Goal: Feedback & Contribution: Submit feedback/report problem

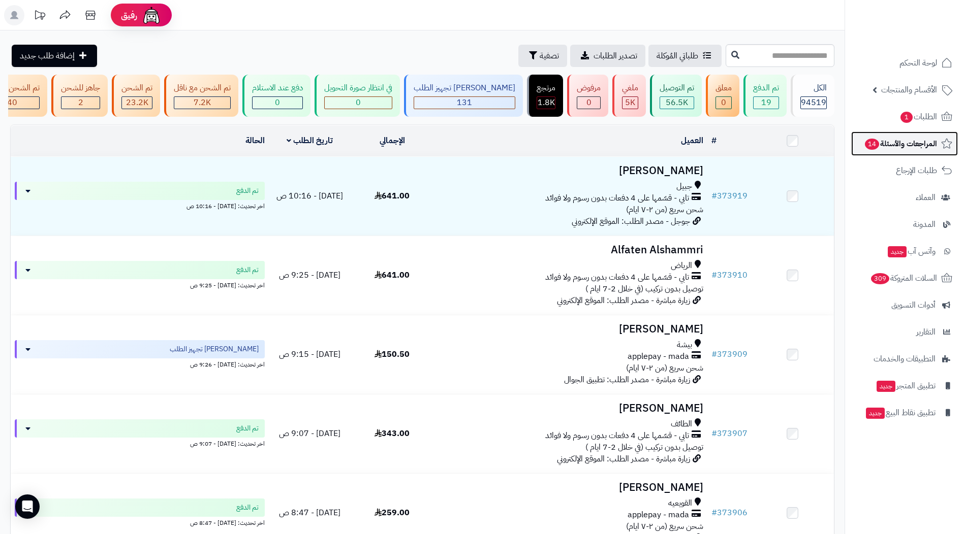
click at [909, 143] on span "المراجعات والأسئلة 14" at bounding box center [900, 144] width 73 height 14
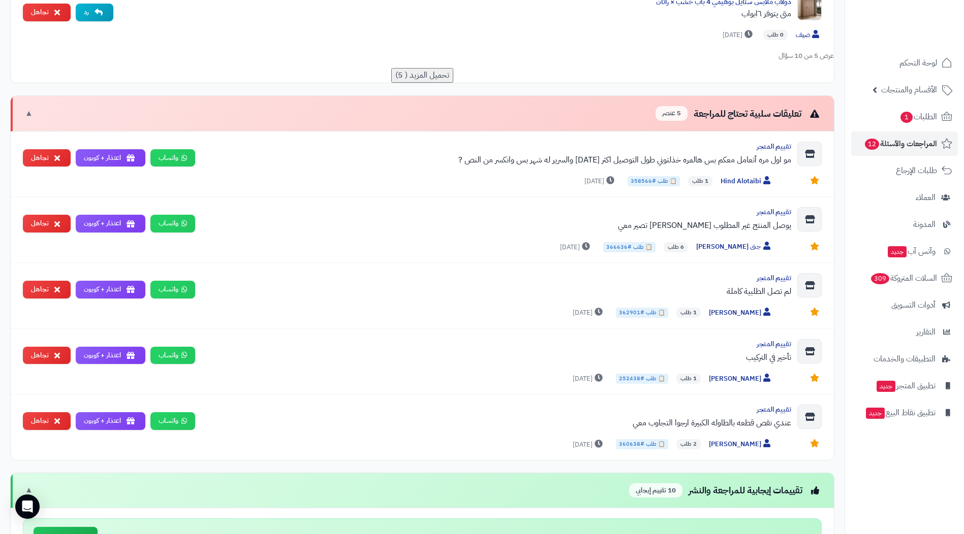
scroll to position [660, 0]
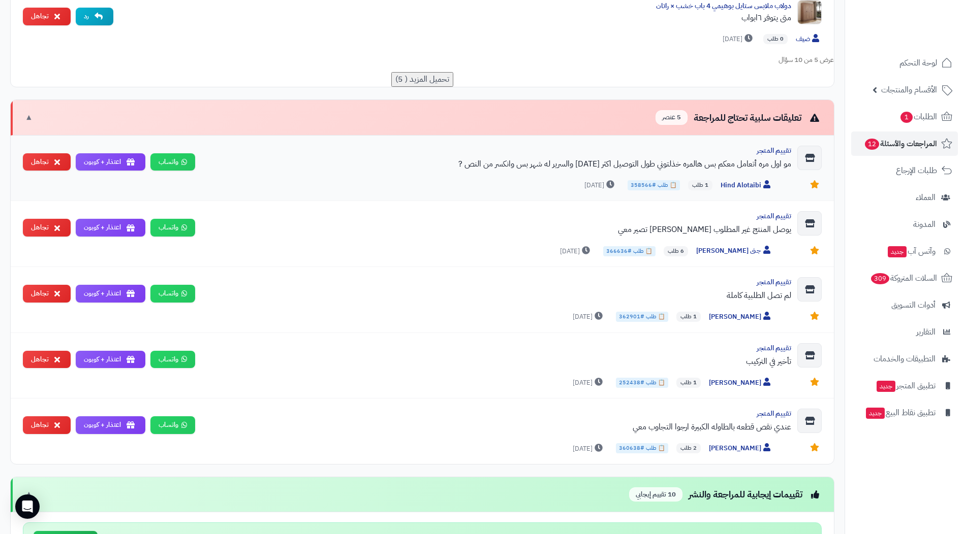
click at [672, 164] on div "مو اول مره أتعامل معكم بس هالمره خذلتوني طول التوصيل اكثر [DATE] والسرير له شهر…" at bounding box center [497, 164] width 588 height 12
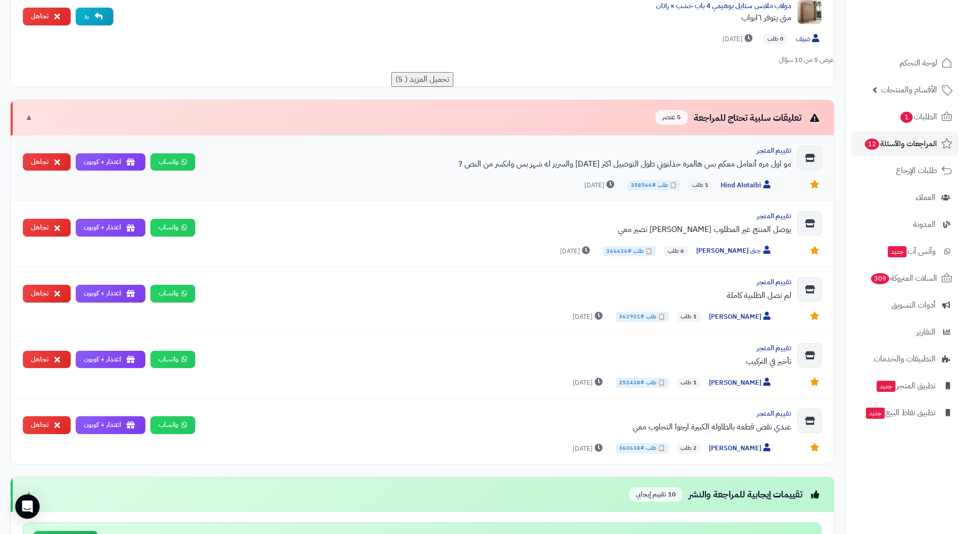
drag, startPoint x: 449, startPoint y: 165, endPoint x: 529, endPoint y: 165, distance: 80.3
click at [529, 165] on div "مو اول مره أتعامل معكم بس هالمره خذلتوني طول التوصيل اكثر [DATE] والسرير له شهر…" at bounding box center [497, 164] width 588 height 12
drag, startPoint x: 529, startPoint y: 165, endPoint x: 547, endPoint y: 203, distance: 41.4
click at [534, 200] on div "تقييم المتجر مو اول مره أتعامل معكم بس هالمره خذلتوني طول التوصيل اكثر [DATE] و…" at bounding box center [422, 169] width 823 height 66
click at [705, 235] on div "يوصل المنتج غير المطلوب [PERSON_NAME] تصير معي" at bounding box center [497, 230] width 588 height 12
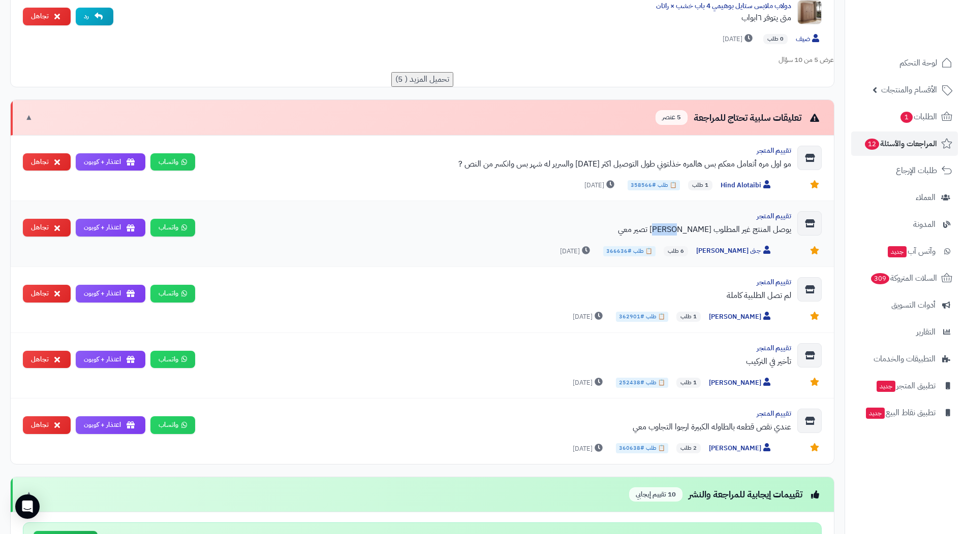
click at [705, 235] on div "يوصل المنتج غير المطلوب [PERSON_NAME] تصير معي" at bounding box center [497, 230] width 588 height 12
drag, startPoint x: 705, startPoint y: 235, endPoint x: 473, endPoint y: 199, distance: 234.8
click at [473, 196] on div "تقييم المتجر مو اول مره أتعامل معكم بس هالمره خذلتوني طول التوصيل اكثر [DATE] و…" at bounding box center [422, 169] width 823 height 66
